Goal: Check status: Check status

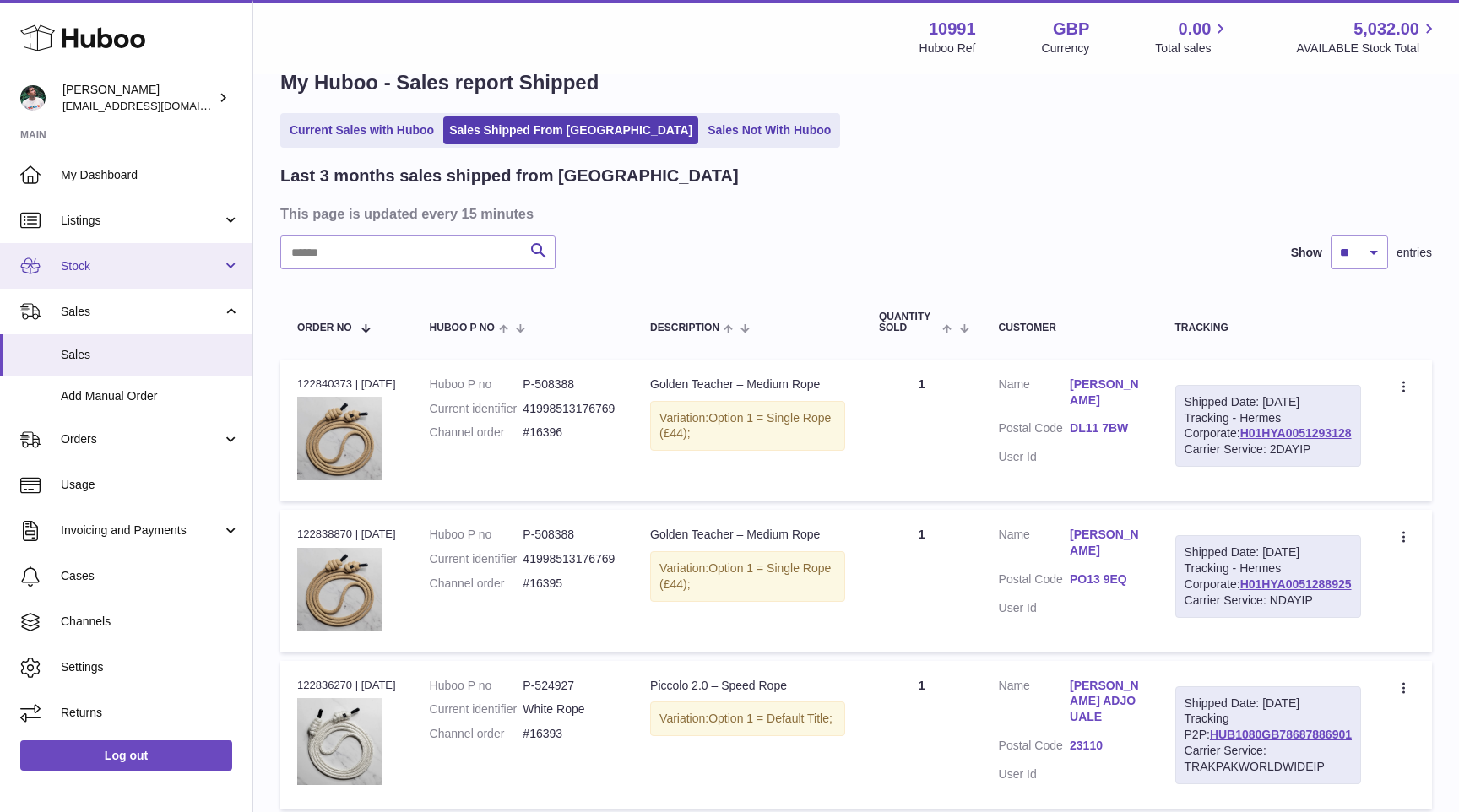
click at [172, 274] on span "Stock" at bounding box center [141, 265] width 162 height 16
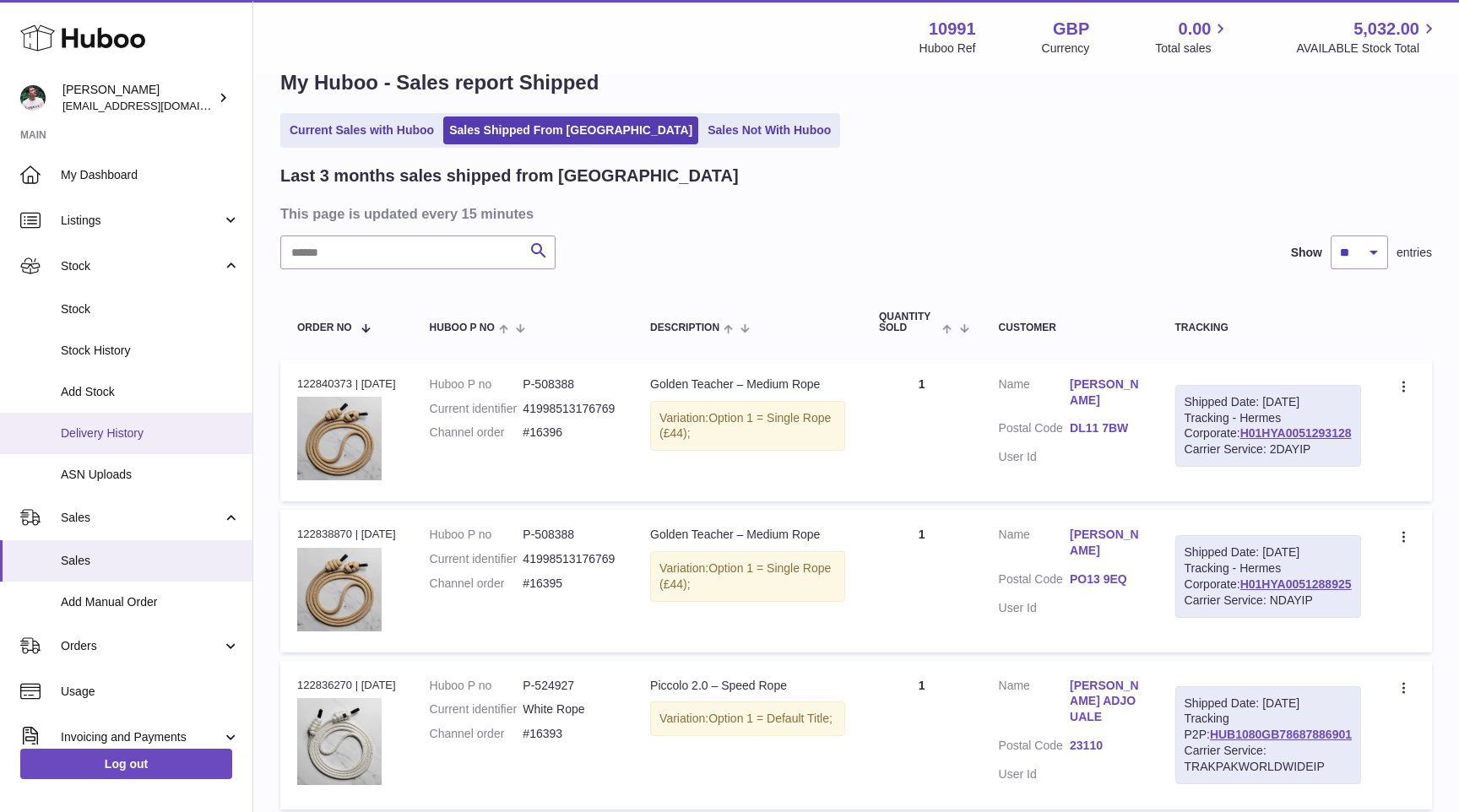
click at [124, 423] on link "Delivery History" at bounding box center [126, 434] width 253 height 41
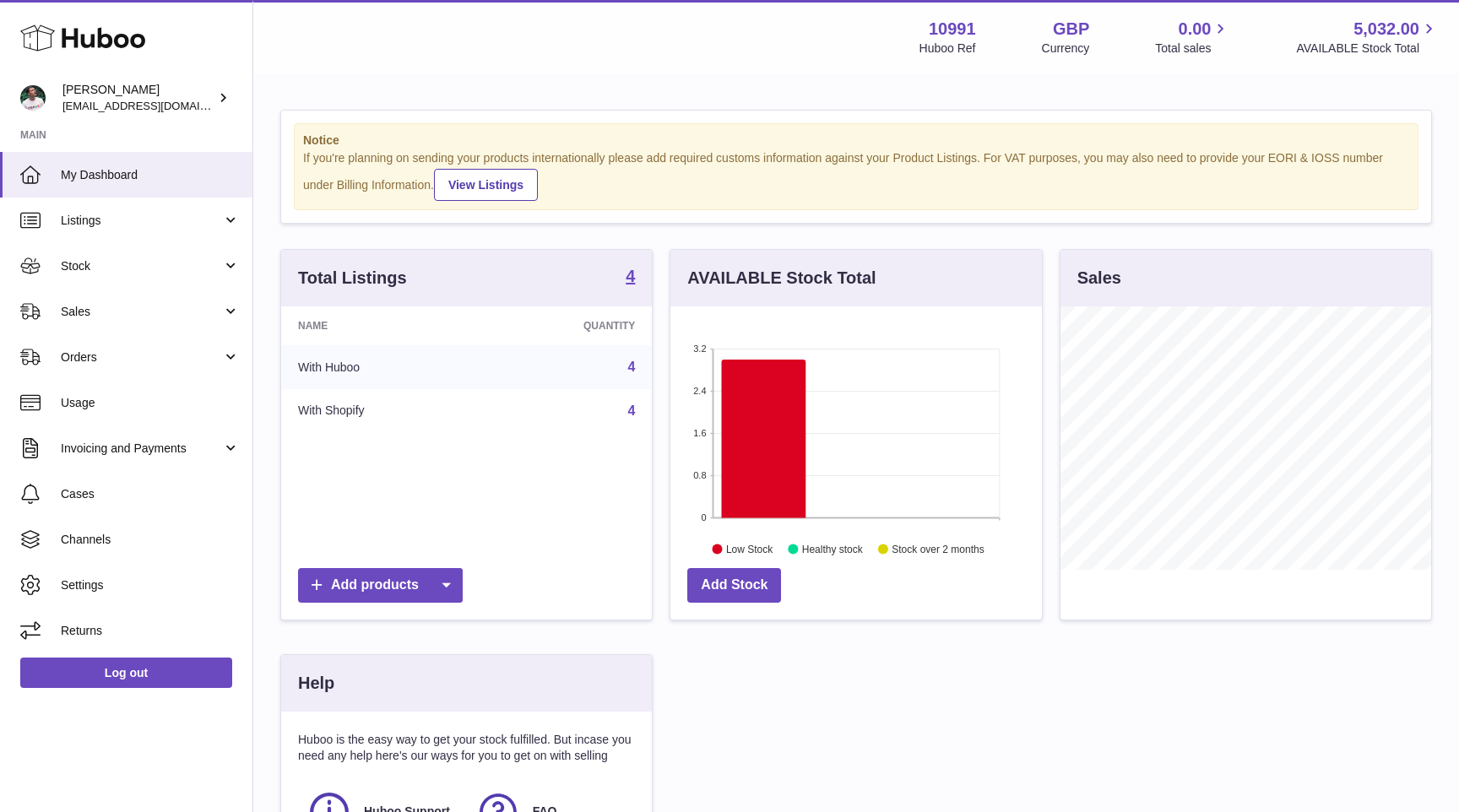
scroll to position [264, 371]
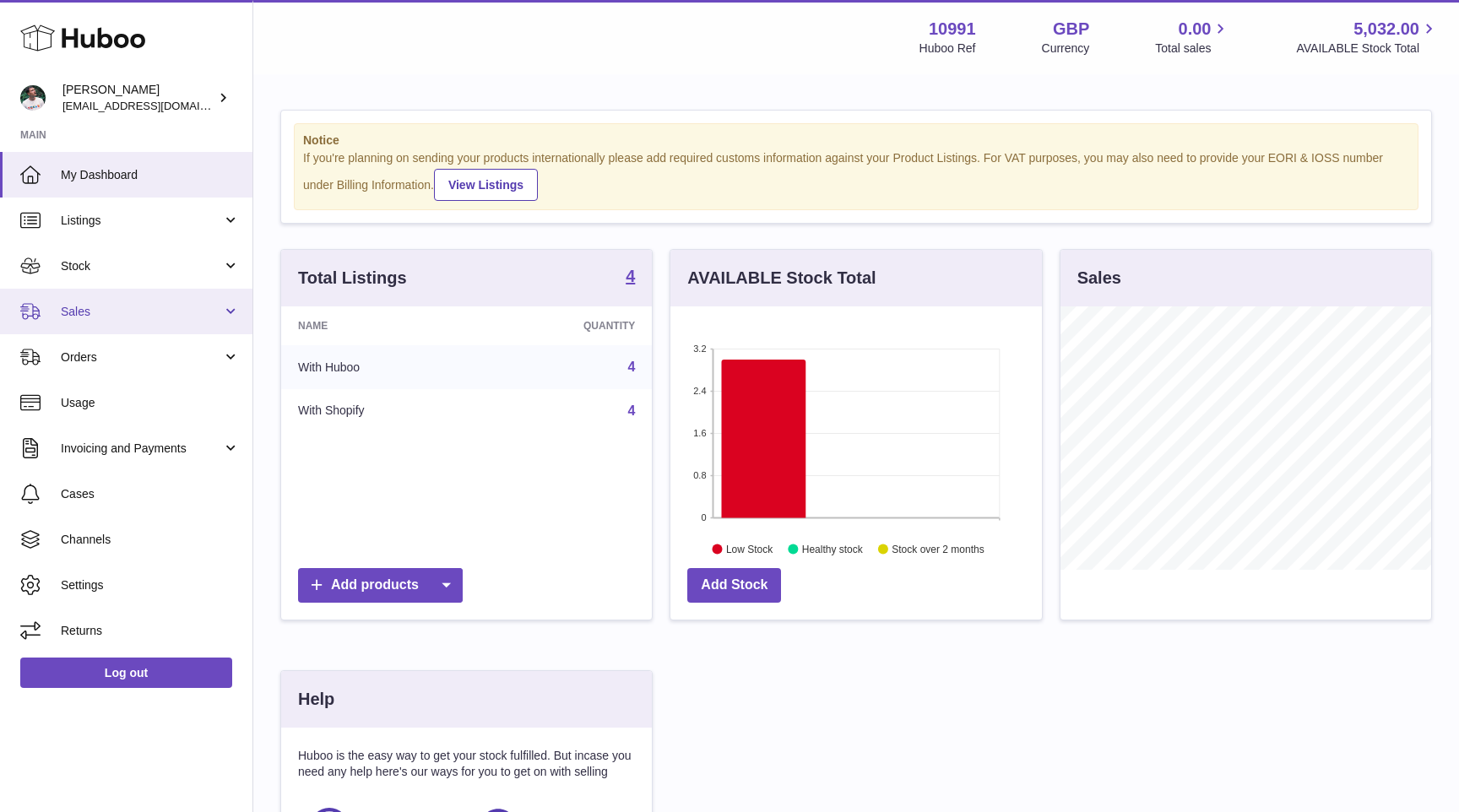
click at [115, 300] on link "Sales" at bounding box center [126, 311] width 253 height 46
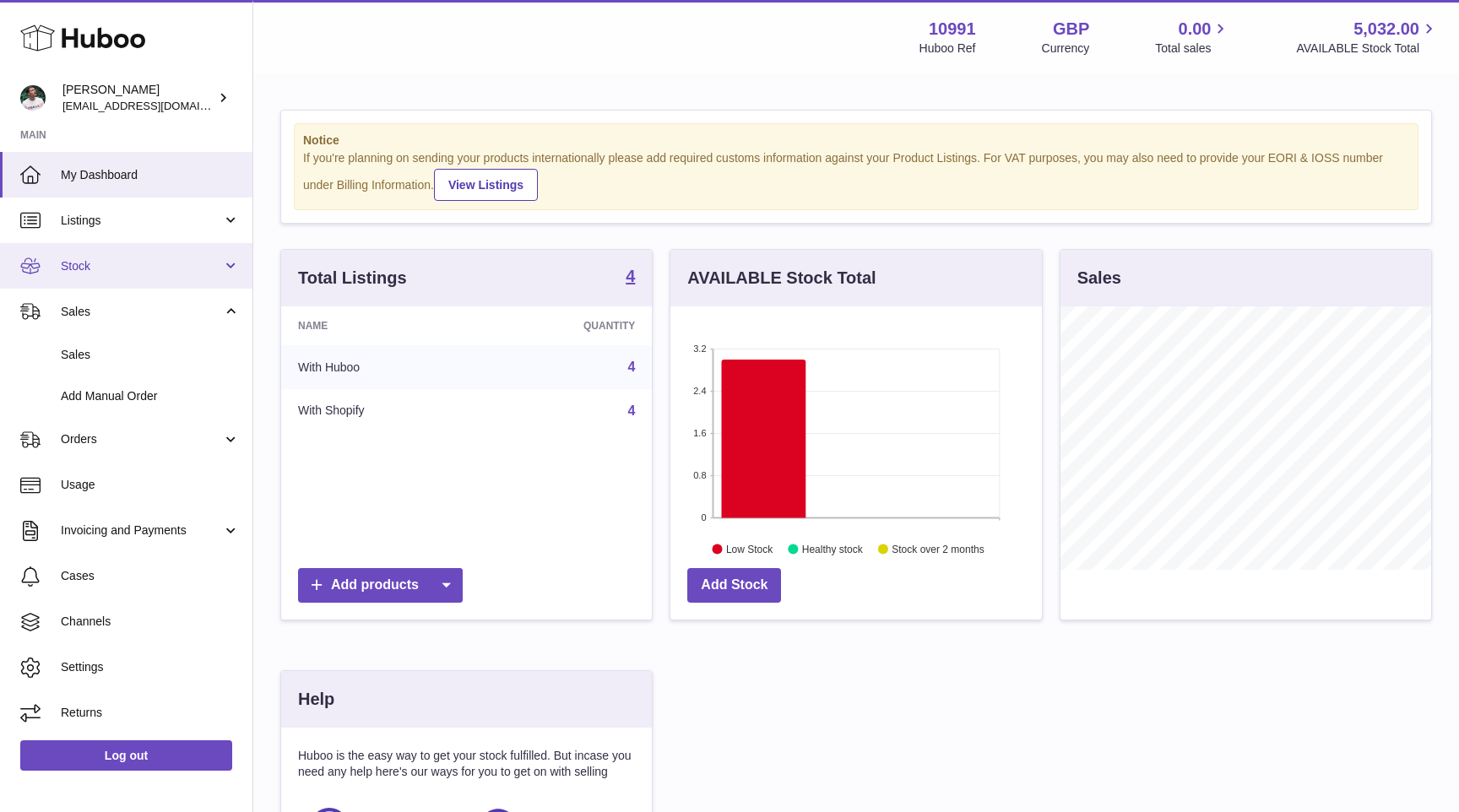
click at [115, 279] on link "Stock" at bounding box center [126, 266] width 253 height 46
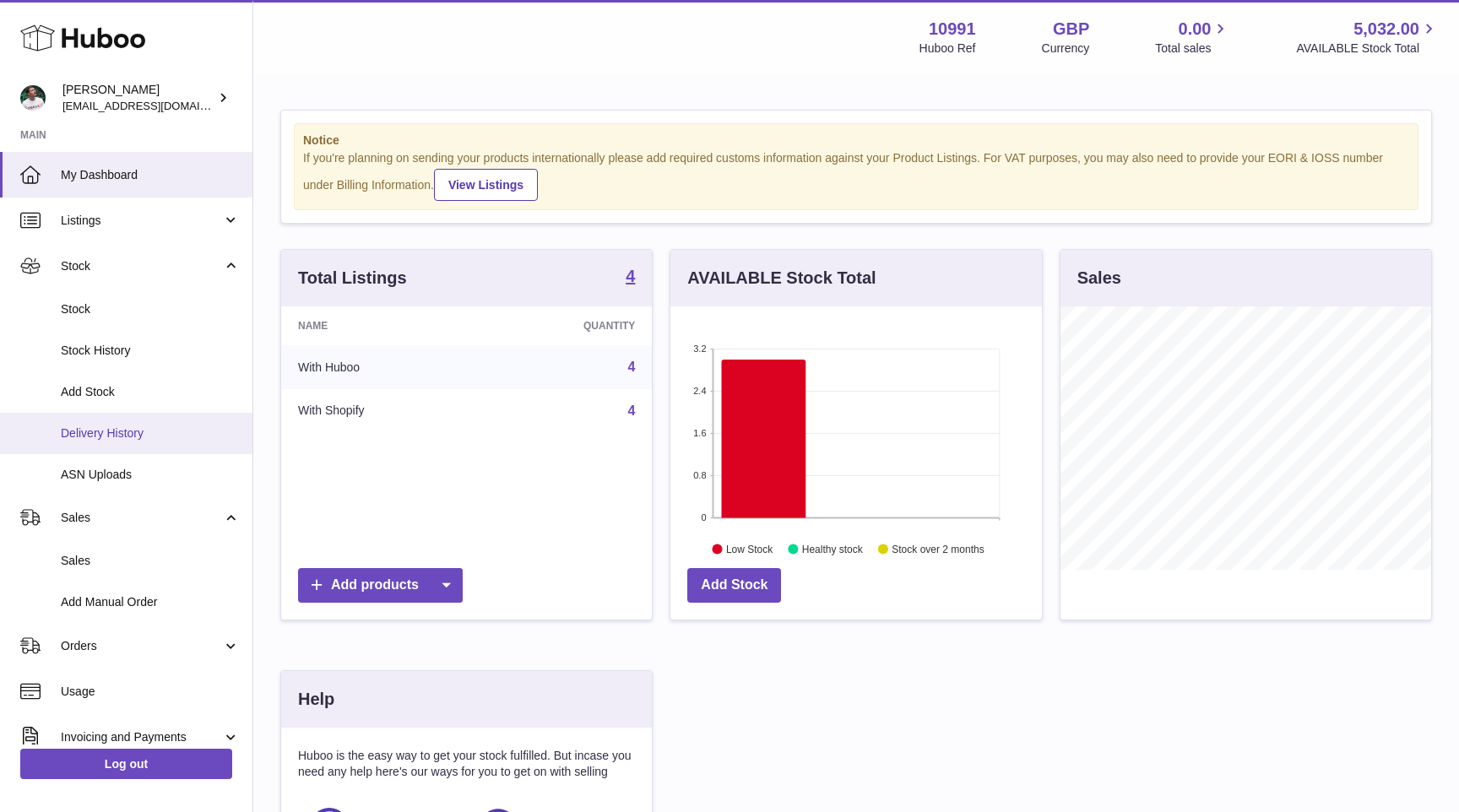
click at [121, 426] on span "Delivery History" at bounding box center [150, 433] width 179 height 16
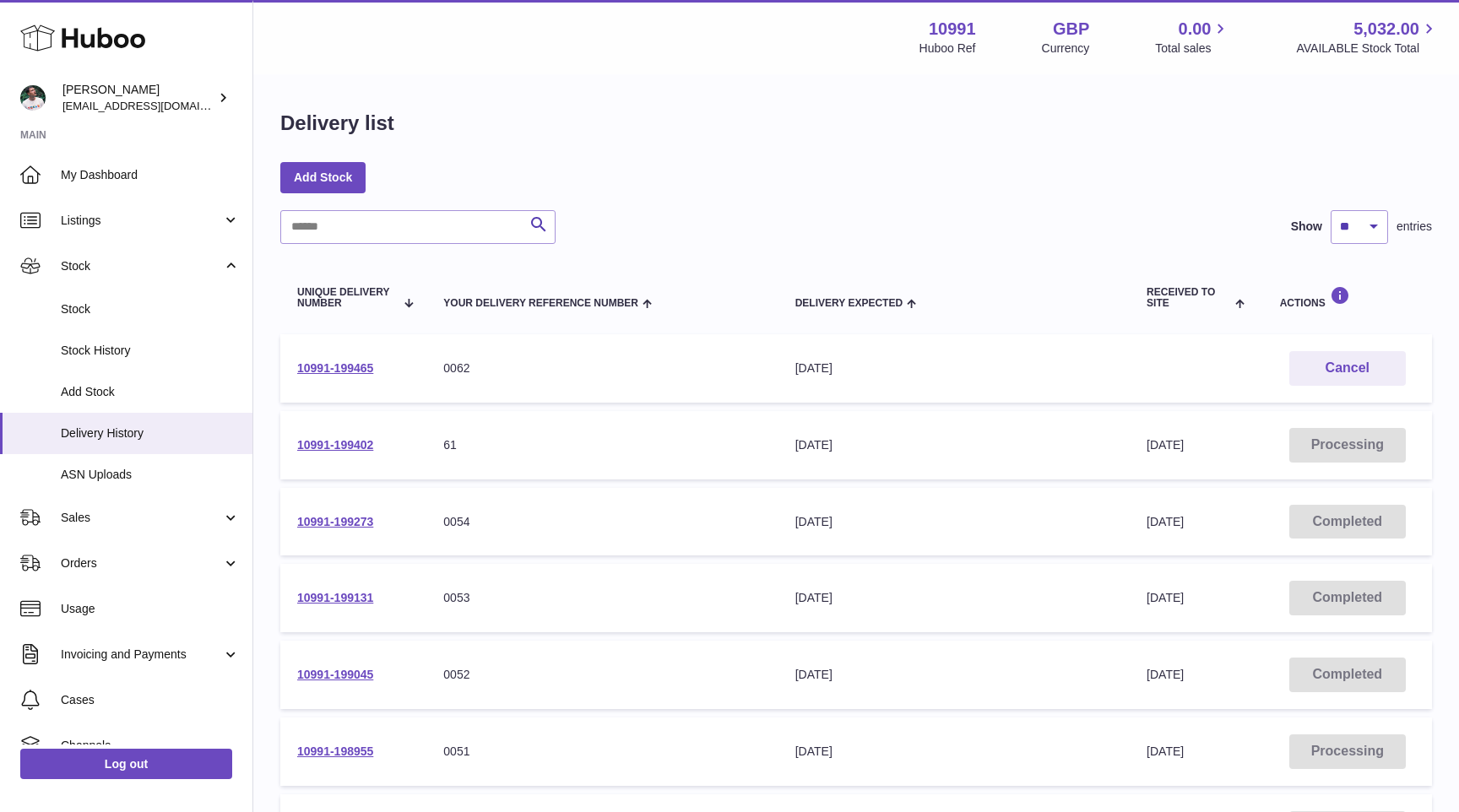
click at [328, 378] on td "10991-199465" at bounding box center [353, 368] width 146 height 68
click at [334, 371] on link "10991-199465" at bounding box center [335, 367] width 76 height 14
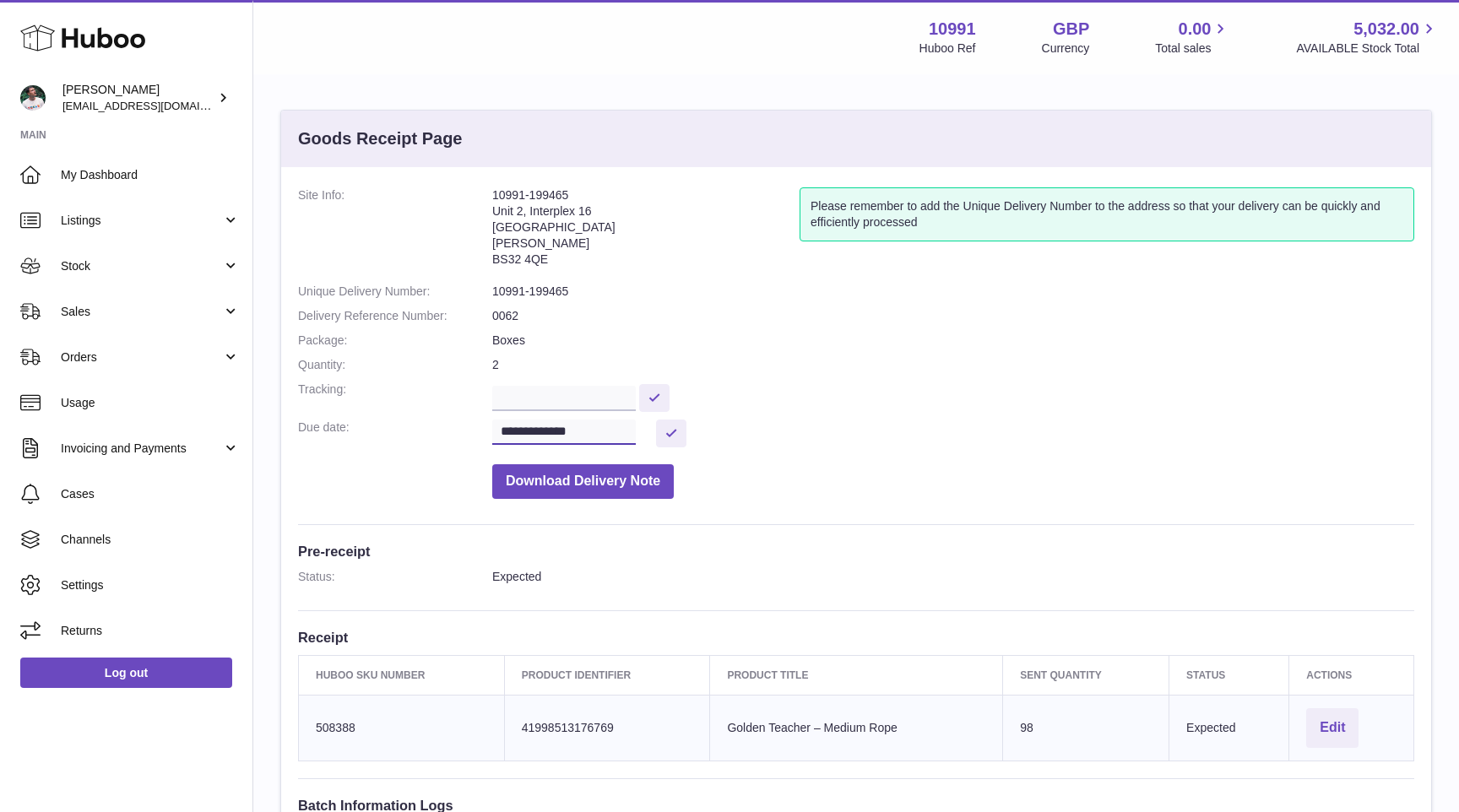
click at [618, 441] on input "**********" at bounding box center [564, 433] width 143 height 26
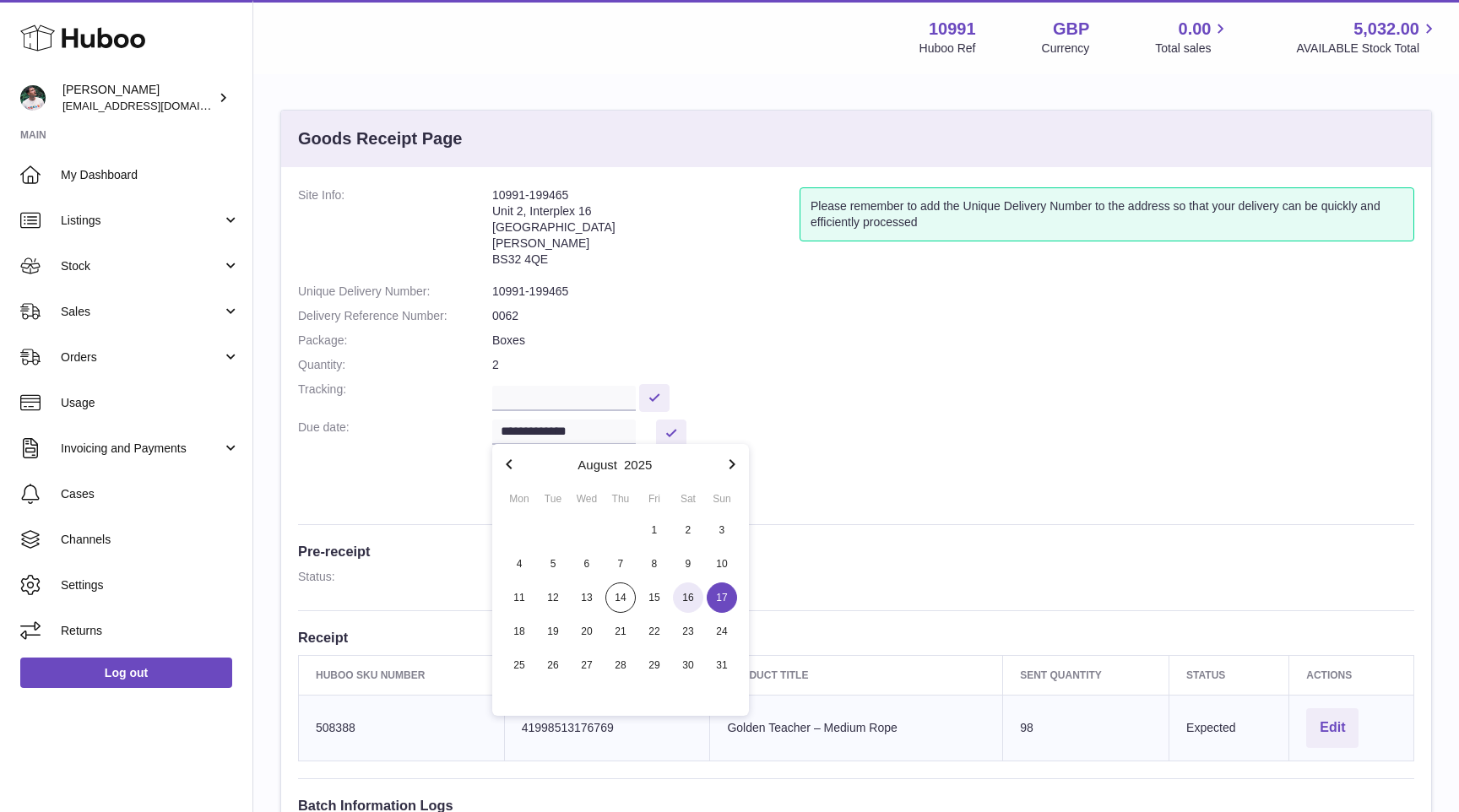
click at [694, 602] on span "16" at bounding box center [688, 597] width 30 height 30
type input "**********"
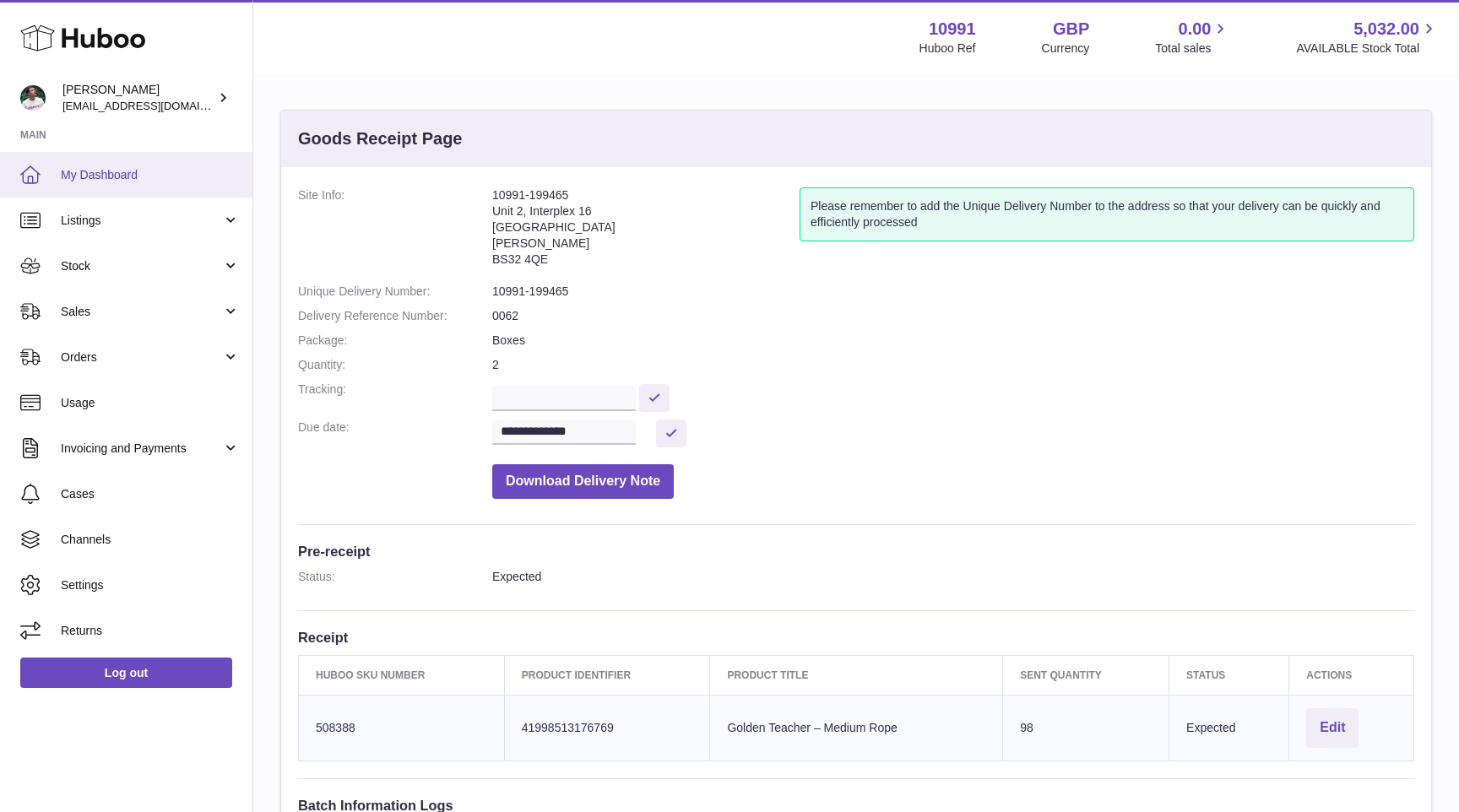
click at [157, 192] on link "My Dashboard" at bounding box center [126, 175] width 253 height 46
